Goal: Information Seeking & Learning: Learn about a topic

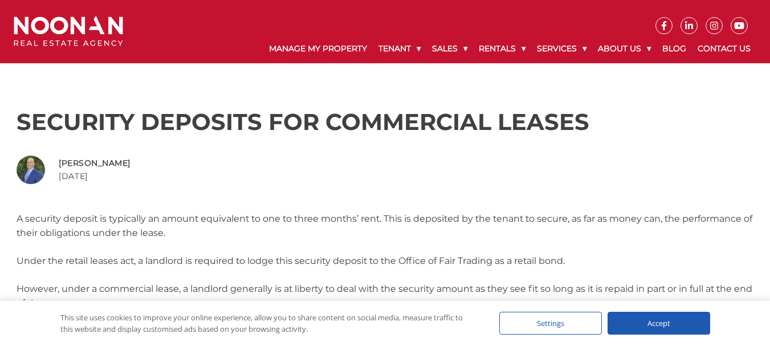
drag, startPoint x: 655, startPoint y: 325, endPoint x: 651, endPoint y: 316, distance: 10.0
click at [655, 324] on div "Accept" at bounding box center [658, 323] width 103 height 23
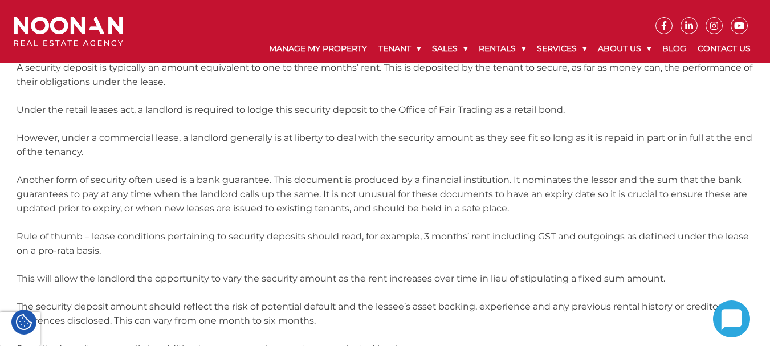
scroll to position [171, 0]
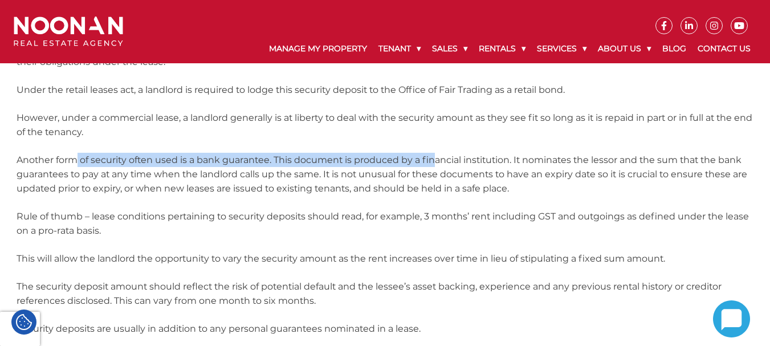
drag, startPoint x: 95, startPoint y: 161, endPoint x: 436, endPoint y: 158, distance: 341.3
click at [436, 158] on p "Another form of security often used is a bank guarantee. This document is produ…" at bounding box center [385, 174] width 737 height 43
click at [430, 158] on p "Another form of security often used is a bank guarantee. This document is produ…" at bounding box center [385, 174] width 737 height 43
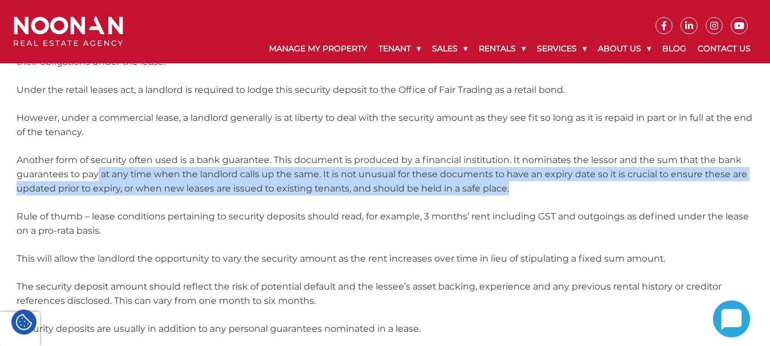
drag, startPoint x: 118, startPoint y: 176, endPoint x: 524, endPoint y: 185, distance: 405.8
click at [524, 185] on p "Another form of security often used is a bank guarantee. This document is produ…" at bounding box center [385, 174] width 737 height 43
click at [527, 185] on p "Another form of security often used is a bank guarantee. This document is produ…" at bounding box center [385, 174] width 737 height 43
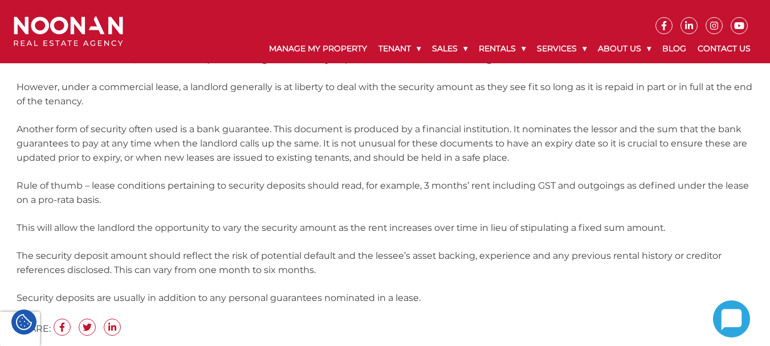
scroll to position [228, 0]
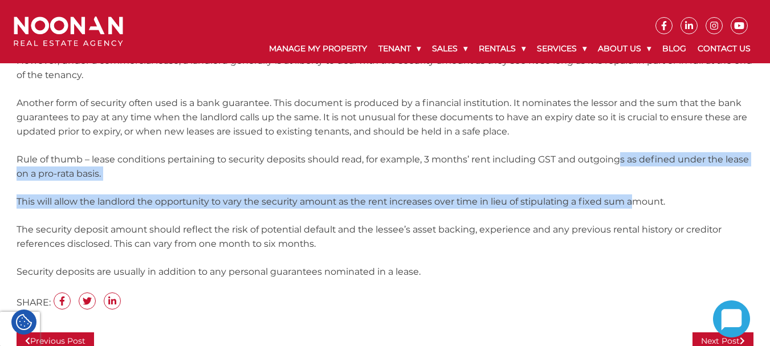
drag, startPoint x: 623, startPoint y: 156, endPoint x: 641, endPoint y: 189, distance: 37.0
click at [641, 189] on div "SECURITY DEPOSITS FOR COMMERCIAL LEASES Spiro Veldekis [DATE] A security deposi…" at bounding box center [385, 115] width 760 height 504
click at [432, 193] on div "SECURITY DEPOSITS FOR COMMERCIAL LEASES Spiro Veldekis [DATE] A security deposi…" at bounding box center [385, 115] width 760 height 504
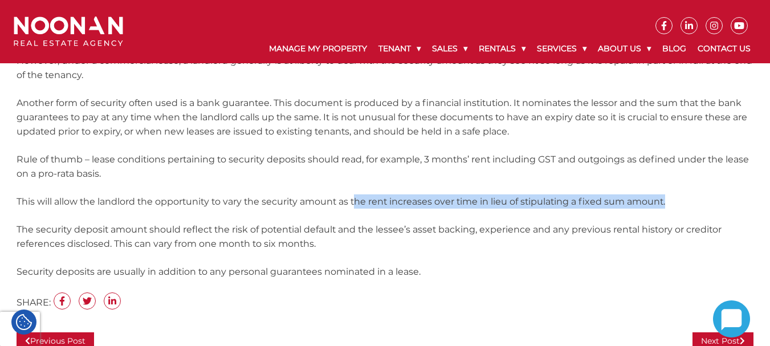
drag, startPoint x: 357, startPoint y: 202, endPoint x: 684, endPoint y: 207, distance: 327.7
click at [684, 207] on p "This will allow the landlord the opportunity to vary the security amount as the…" at bounding box center [385, 201] width 737 height 14
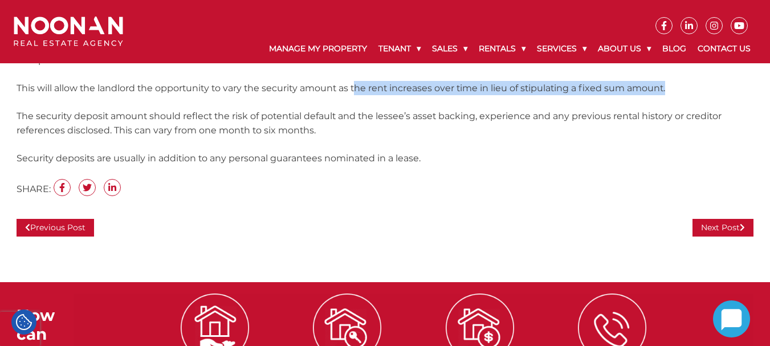
scroll to position [342, 0]
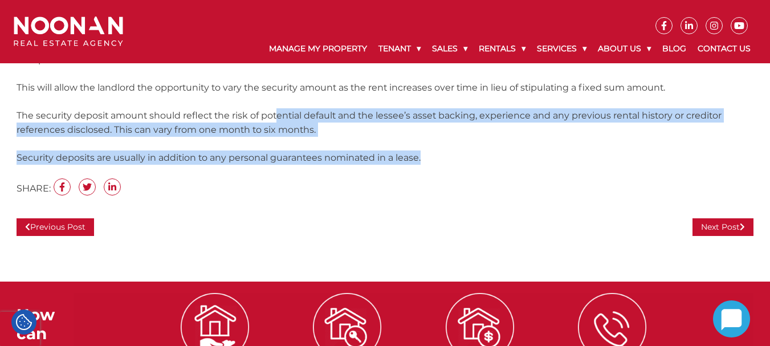
drag, startPoint x: 277, startPoint y: 113, endPoint x: 494, endPoint y: 140, distance: 218.3
click at [494, 140] on div "SECURITY DEPOSITS FOR COMMERCIAL LEASES Spiro Veldekis [DATE] A security deposi…" at bounding box center [385, 1] width 760 height 504
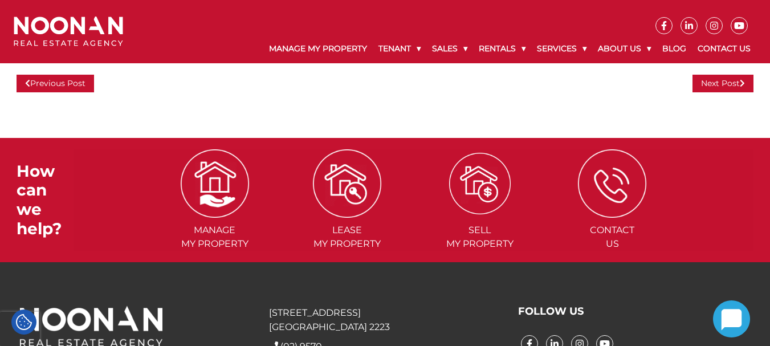
scroll to position [573, 0]
